Goal: Task Accomplishment & Management: Manage account settings

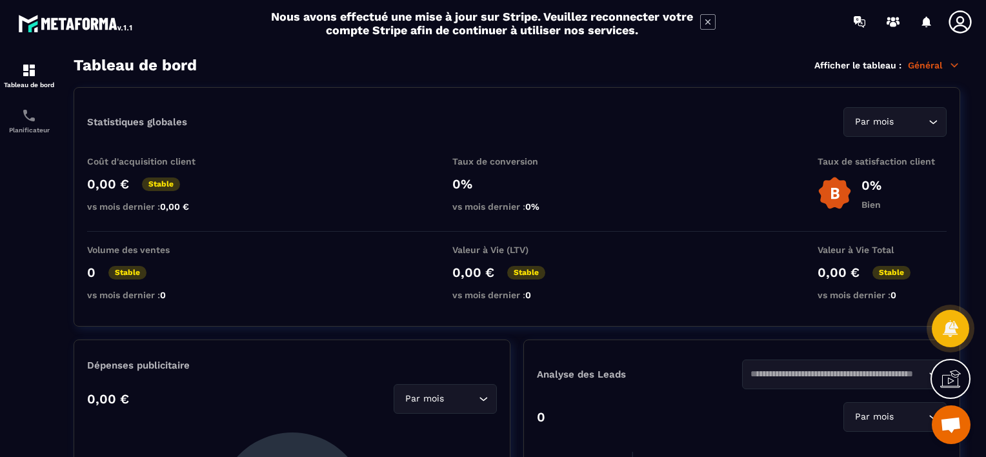
click at [957, 16] on icon at bounding box center [960, 22] width 26 height 26
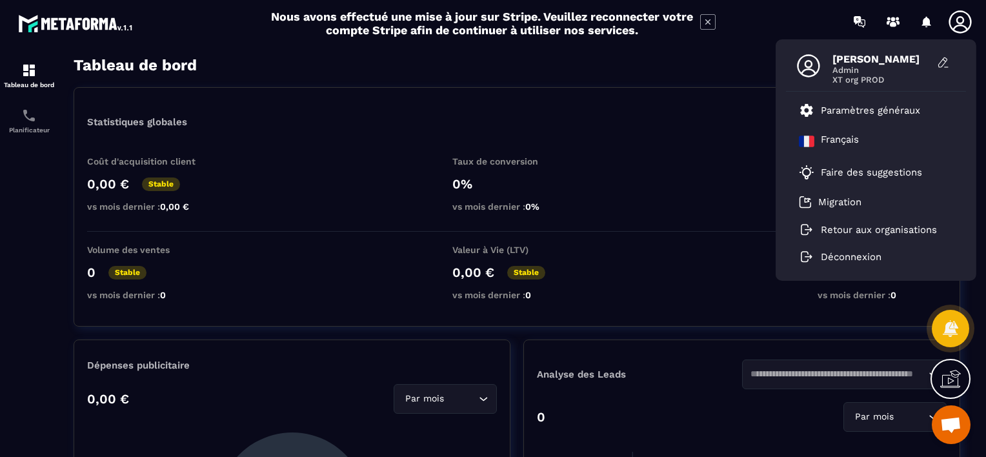
click at [957, 16] on icon at bounding box center [960, 22] width 26 height 26
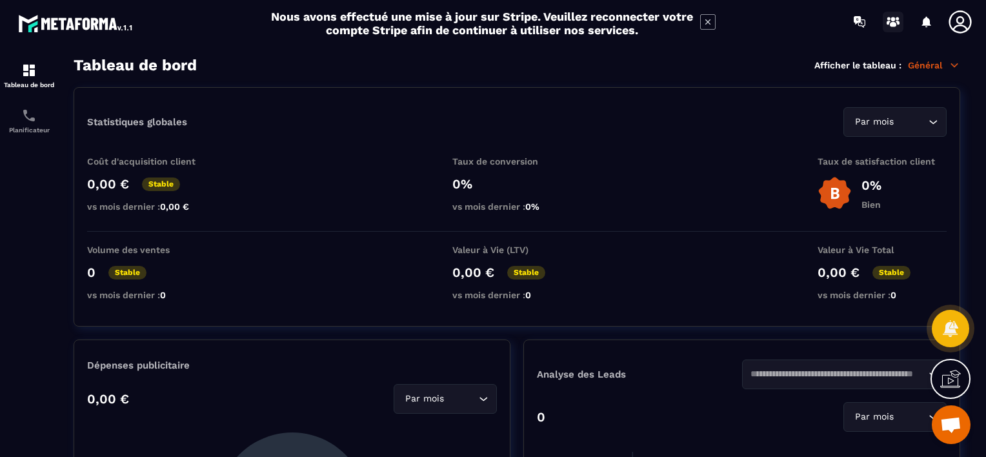
click at [886, 23] on icon at bounding box center [888, 23] width 4 height 4
click at [951, 21] on icon at bounding box center [960, 22] width 26 height 26
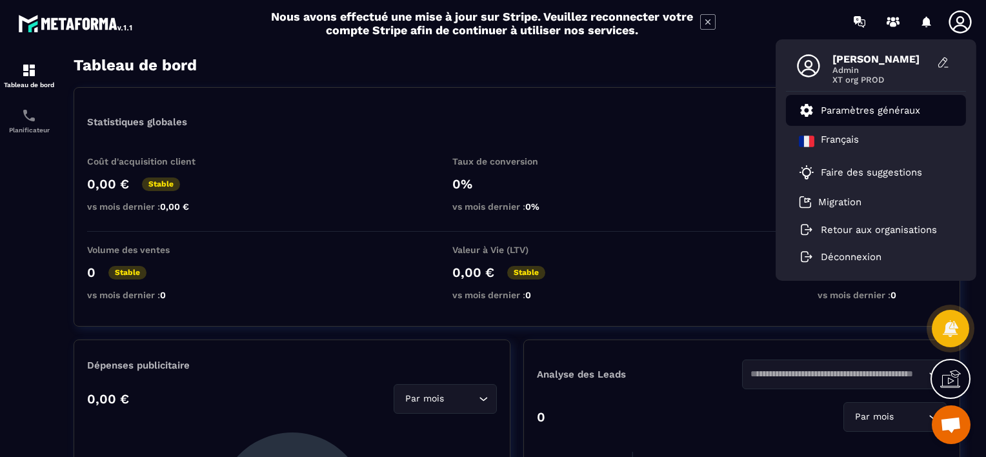
click at [815, 114] on link "Paramètres généraux" at bounding box center [859, 110] width 121 height 15
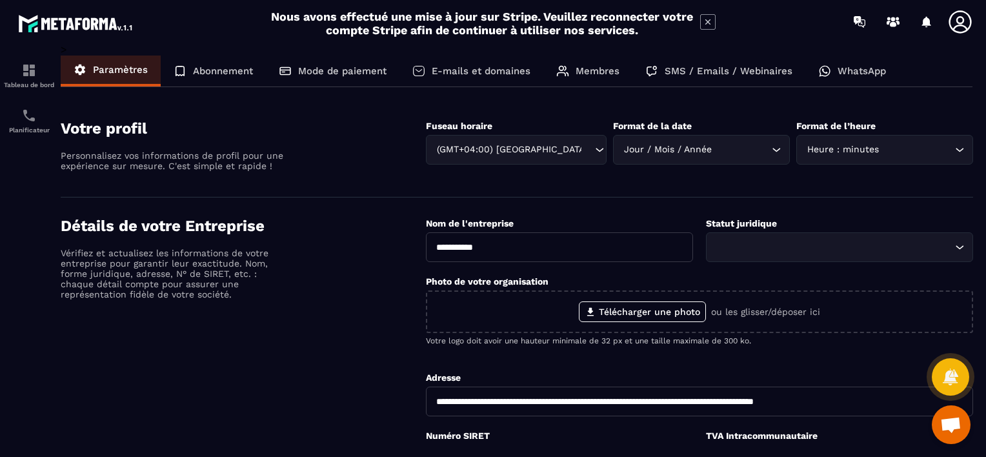
click at [819, 111] on section "Votre profil Personnalisez vos informations de profil pour une expérience sur m…" at bounding box center [517, 148] width 912 height 97
click at [583, 72] on p "Membres" at bounding box center [597, 71] width 44 height 12
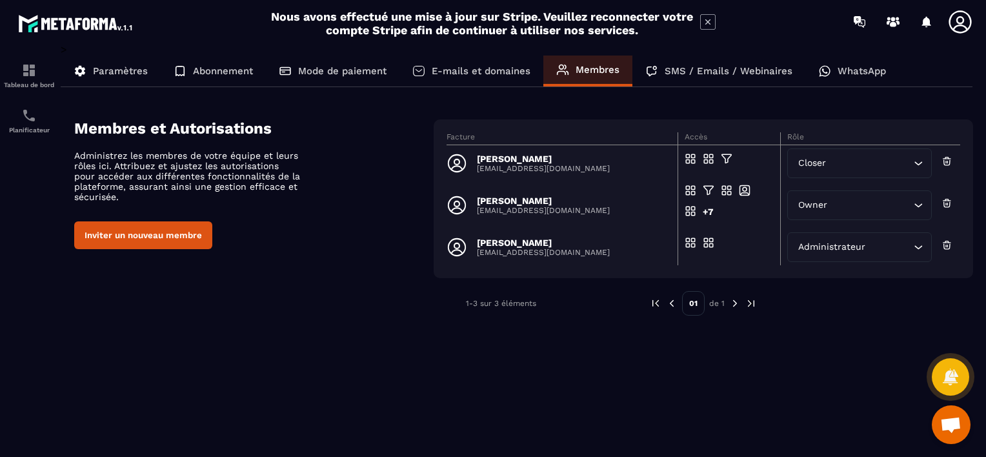
click at [163, 240] on button "Inviter un nouveau membre" at bounding box center [143, 235] width 138 height 28
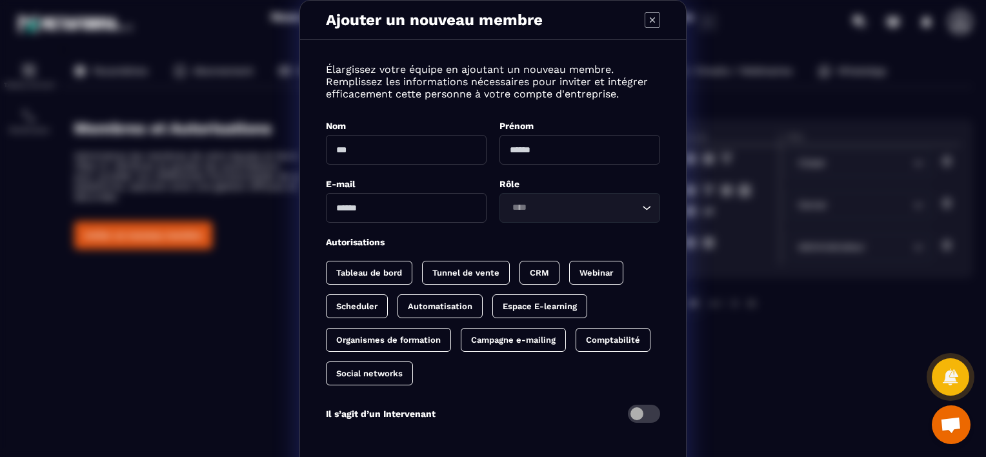
click at [372, 157] on input "Modal window" at bounding box center [406, 150] width 161 height 30
type input "****"
click at [545, 155] on input "Modal window" at bounding box center [579, 150] width 161 height 30
type input "*****"
type input "**********"
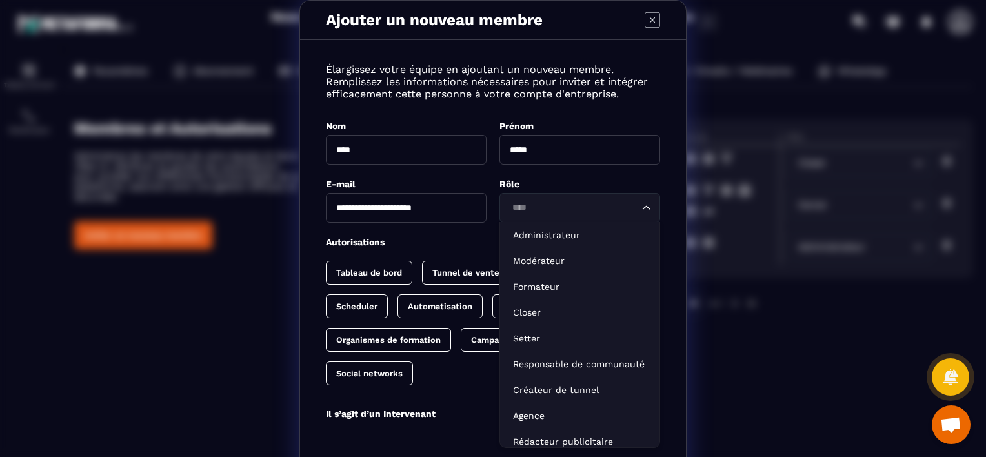
click at [629, 208] on input "Search for option" at bounding box center [573, 208] width 131 height 14
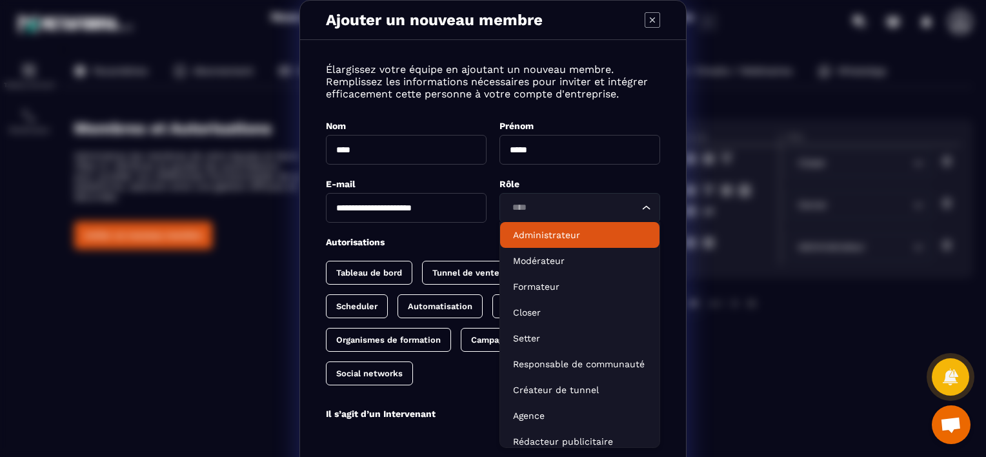
click at [559, 234] on p "Administrateur" at bounding box center [580, 234] width 134 height 13
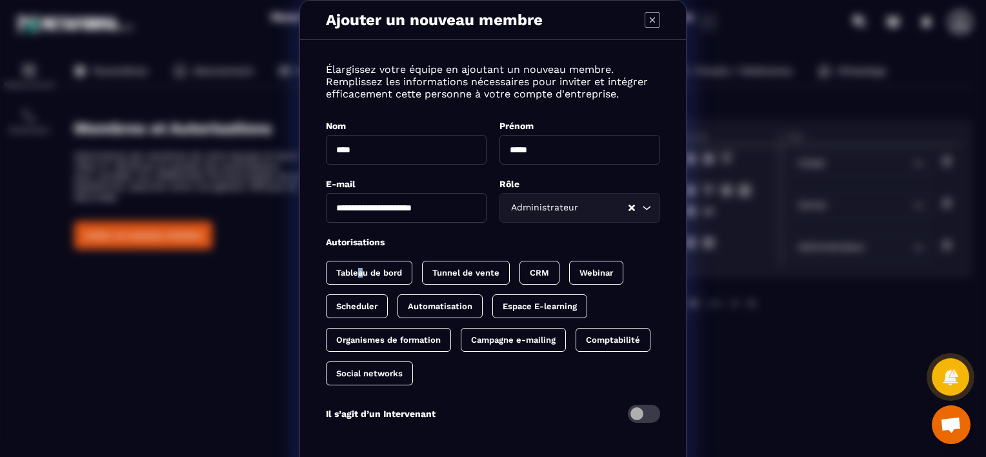
click at [356, 270] on p "Tableau de bord" at bounding box center [369, 273] width 66 height 10
drag, startPoint x: 356, startPoint y: 270, endPoint x: 493, endPoint y: 276, distance: 137.5
click at [532, 271] on div "Tunnel de vente" at bounding box center [552, 273] width 40 height 24
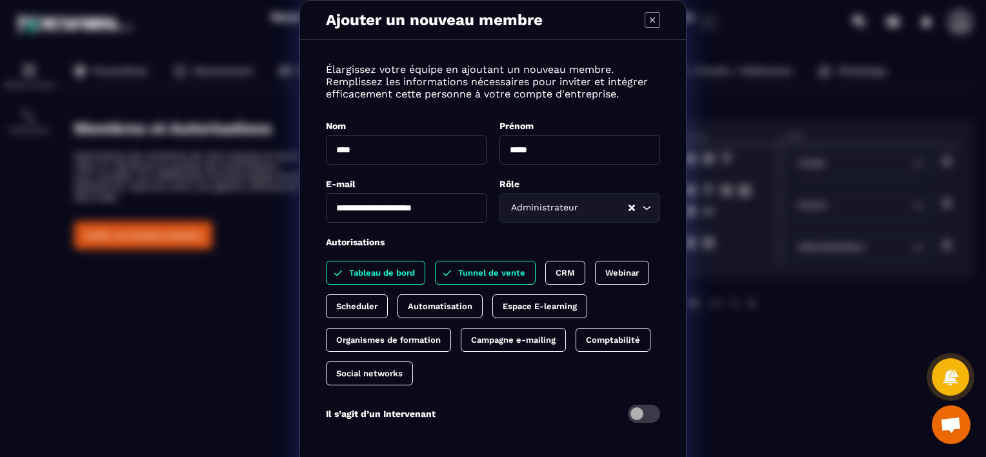
click at [595, 264] on div "CRM" at bounding box center [622, 273] width 54 height 24
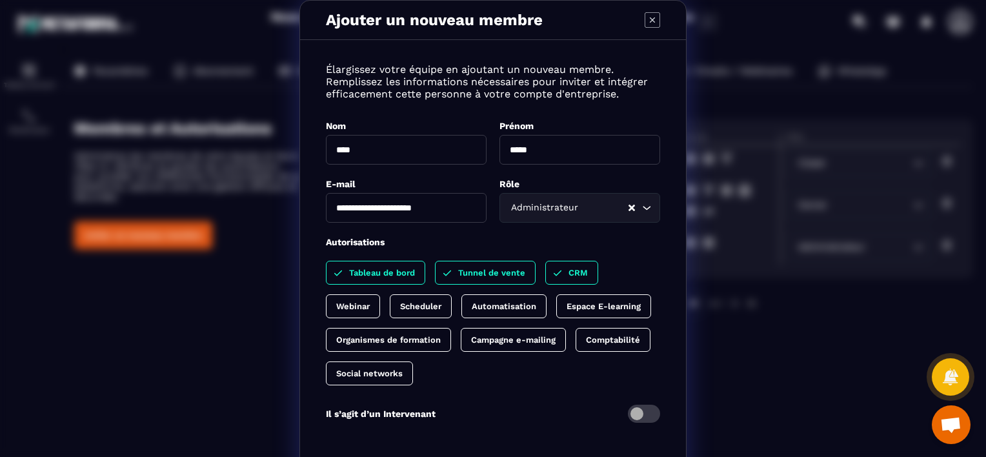
click at [452, 294] on div "Webinar" at bounding box center [421, 306] width 62 height 24
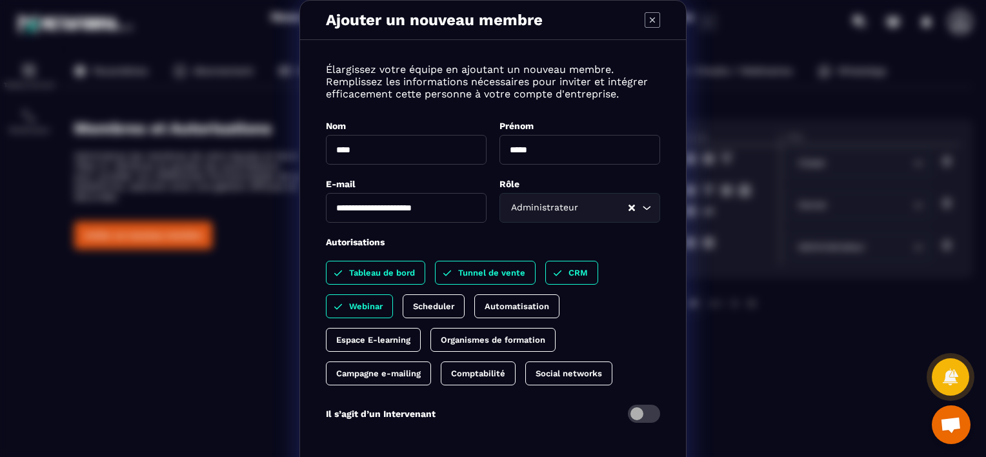
click at [474, 311] on div "Scheduler" at bounding box center [516, 306] width 85 height 24
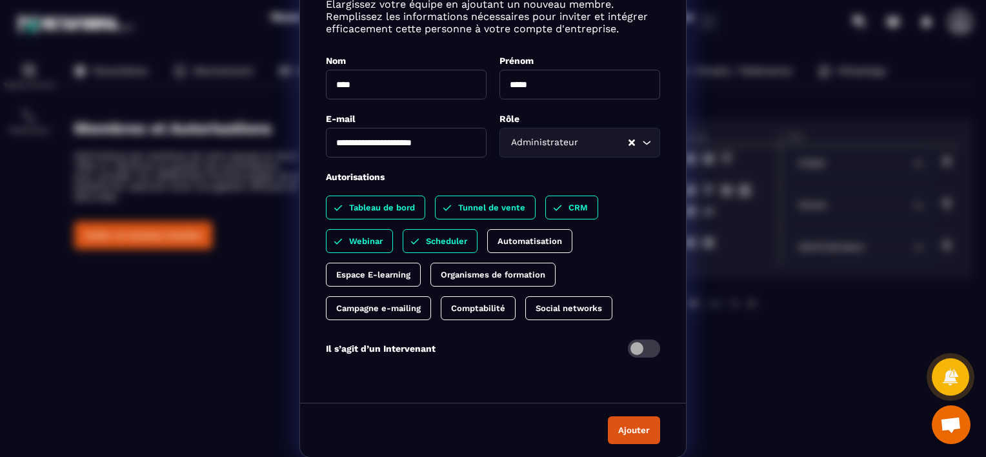
click at [642, 419] on button "Ajouter" at bounding box center [634, 430] width 52 height 28
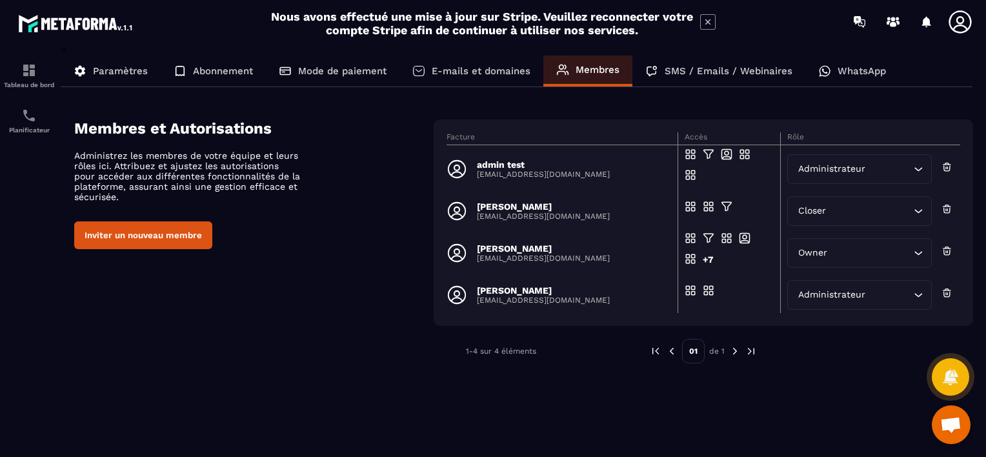
drag, startPoint x: 955, startPoint y: 17, endPoint x: 947, endPoint y: 26, distance: 12.3
click at [955, 17] on icon at bounding box center [960, 22] width 26 height 26
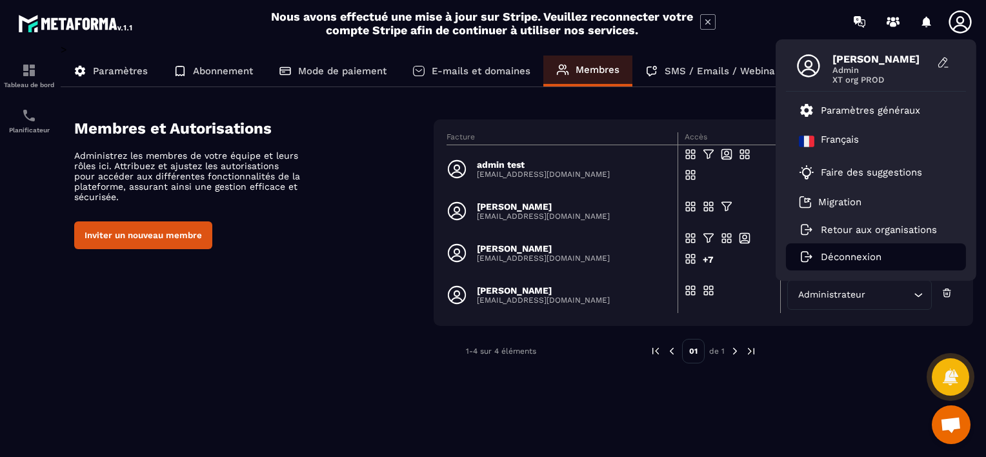
click at [828, 260] on p "Déconnexion" at bounding box center [850, 257] width 61 height 12
